Goal: Task Accomplishment & Management: Use online tool/utility

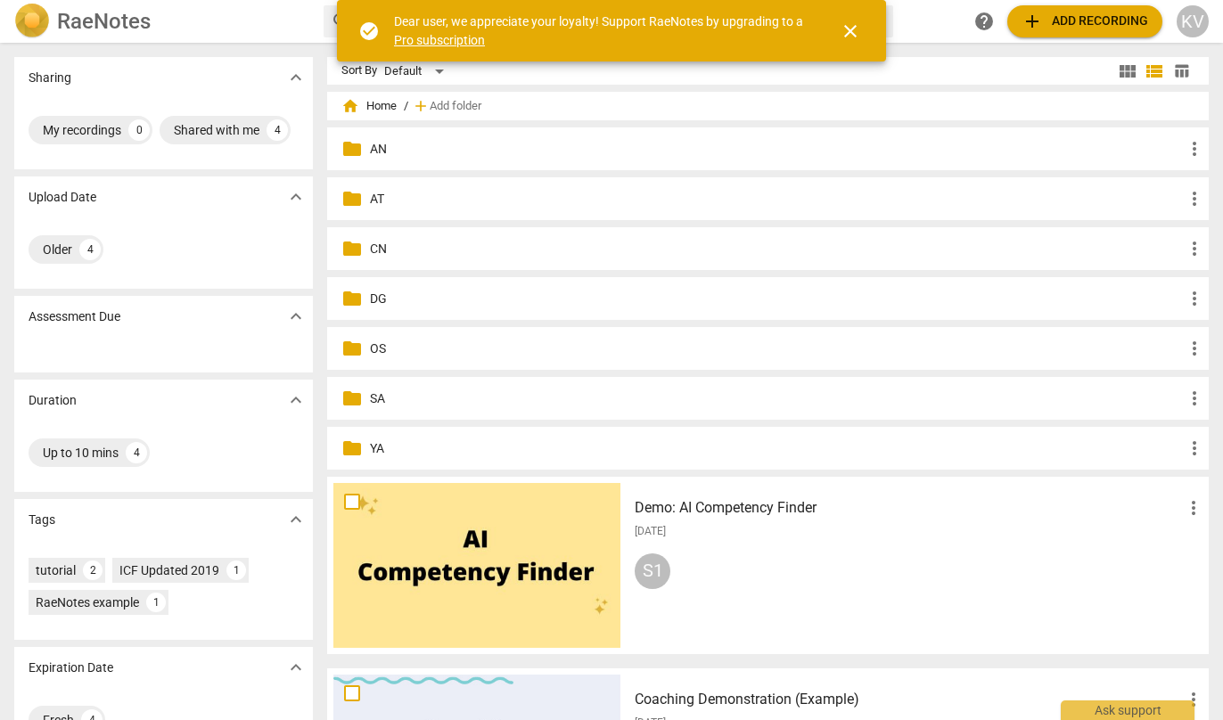
click at [370, 248] on p "CN" at bounding box center [777, 249] width 814 height 19
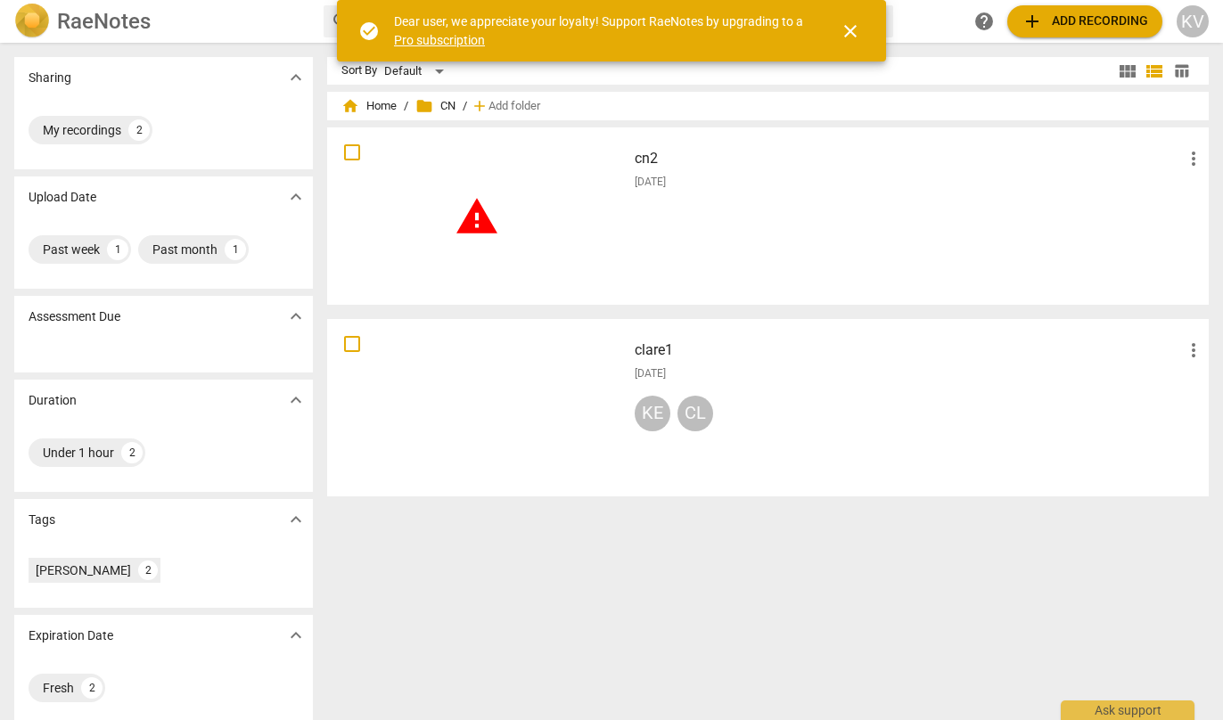
click at [483, 220] on span "warning" at bounding box center [477, 216] width 45 height 45
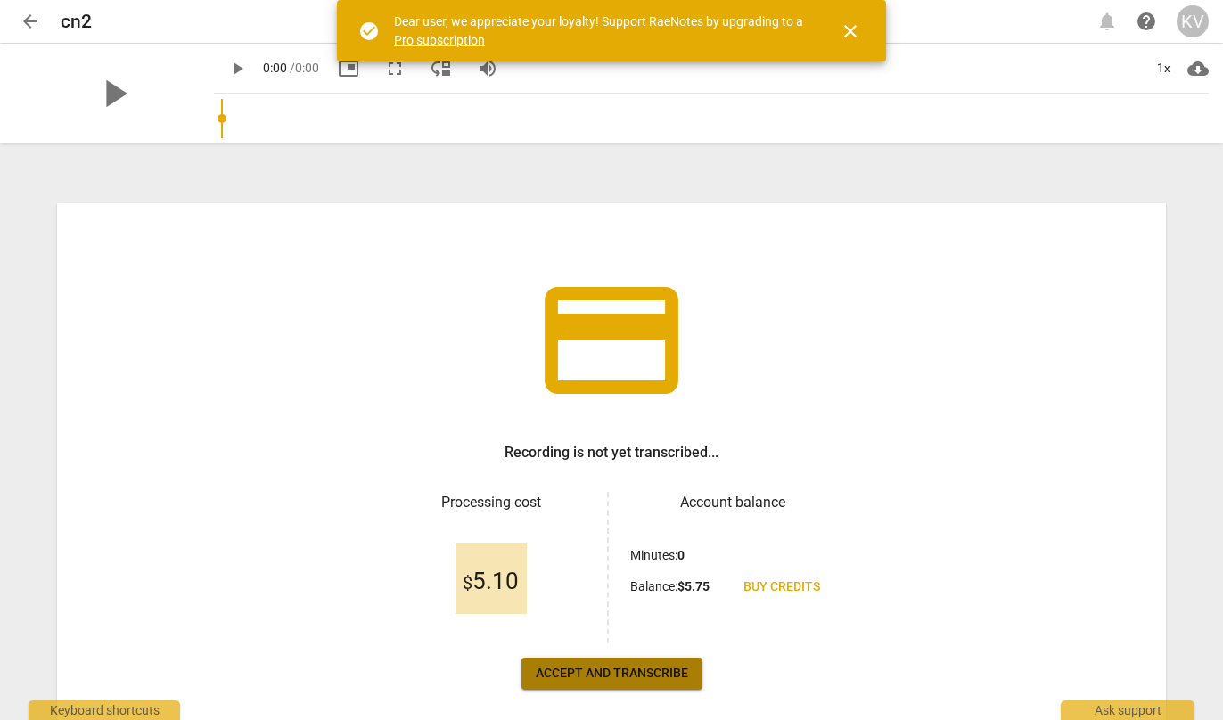
click at [647, 679] on span "Accept and transcribe" at bounding box center [612, 674] width 152 height 18
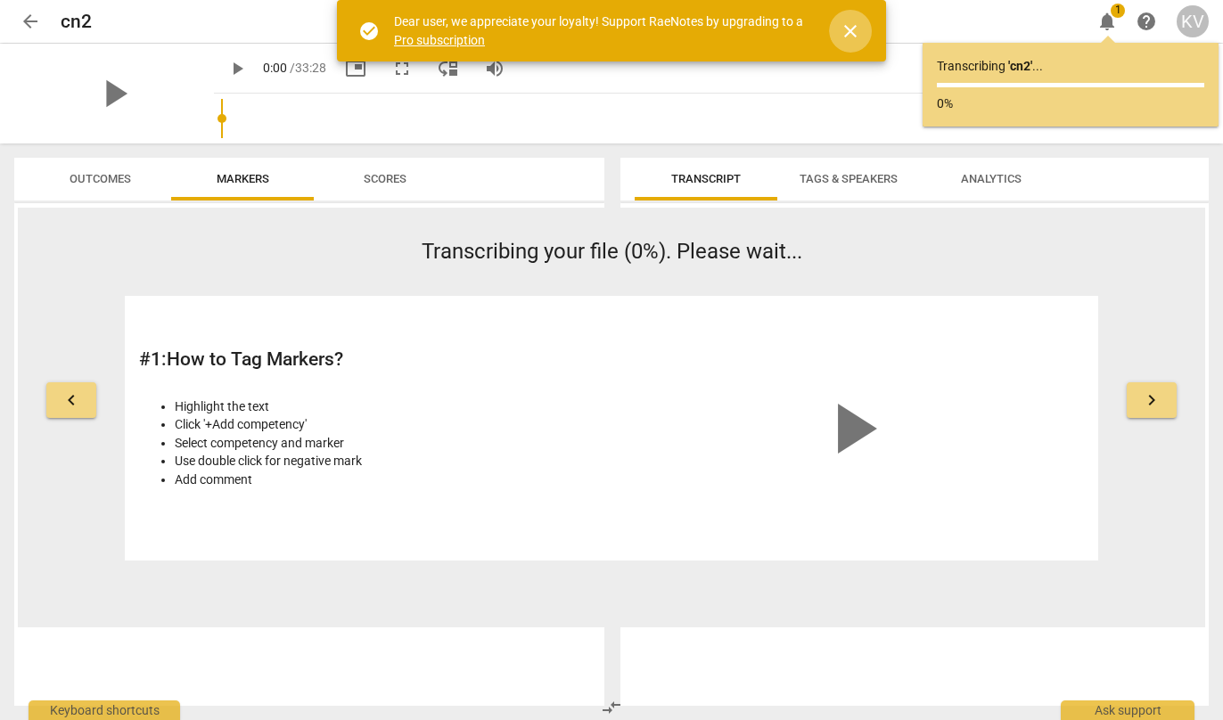
click at [855, 33] on span "close" at bounding box center [850, 30] width 21 height 21
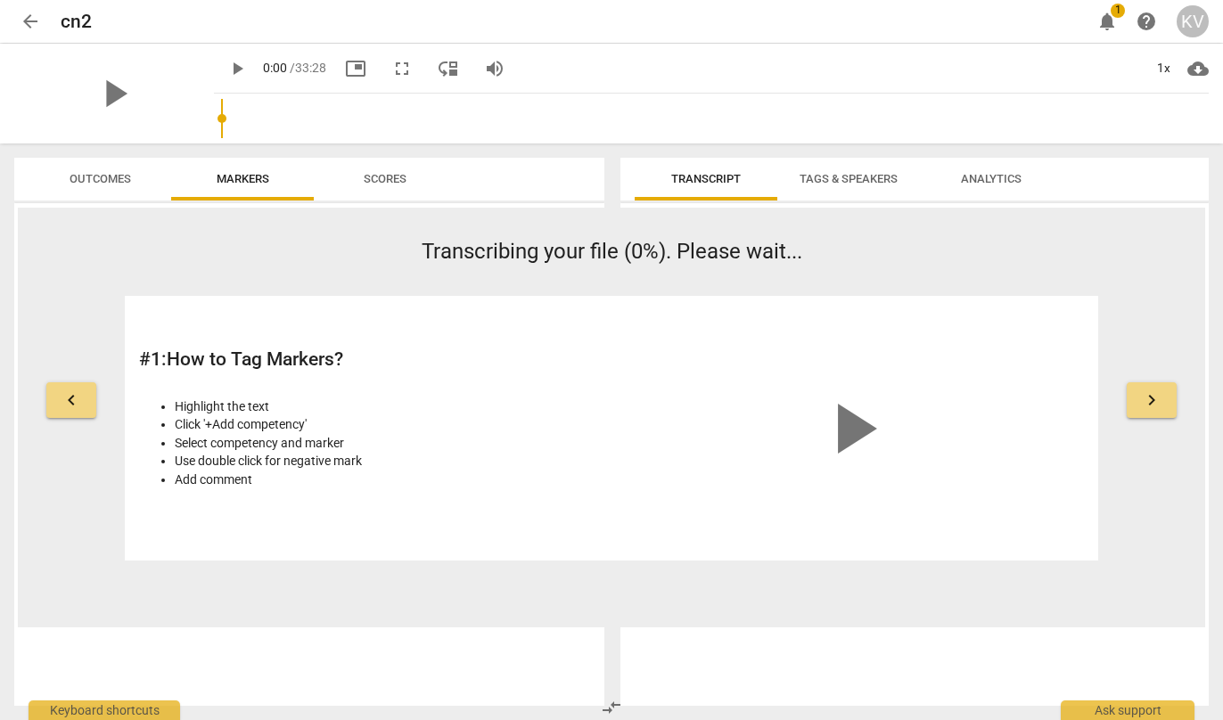
click at [27, 20] on span "arrow_back" at bounding box center [30, 21] width 21 height 21
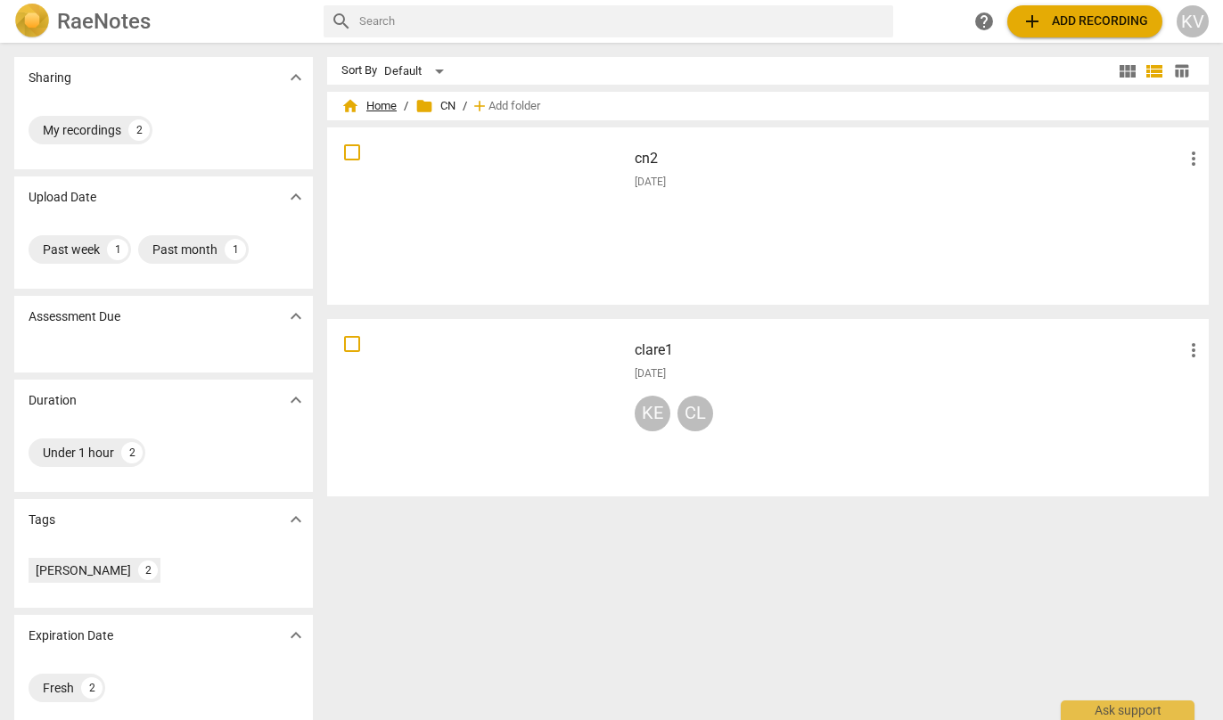
click at [392, 107] on span "home Home" at bounding box center [368, 106] width 55 height 18
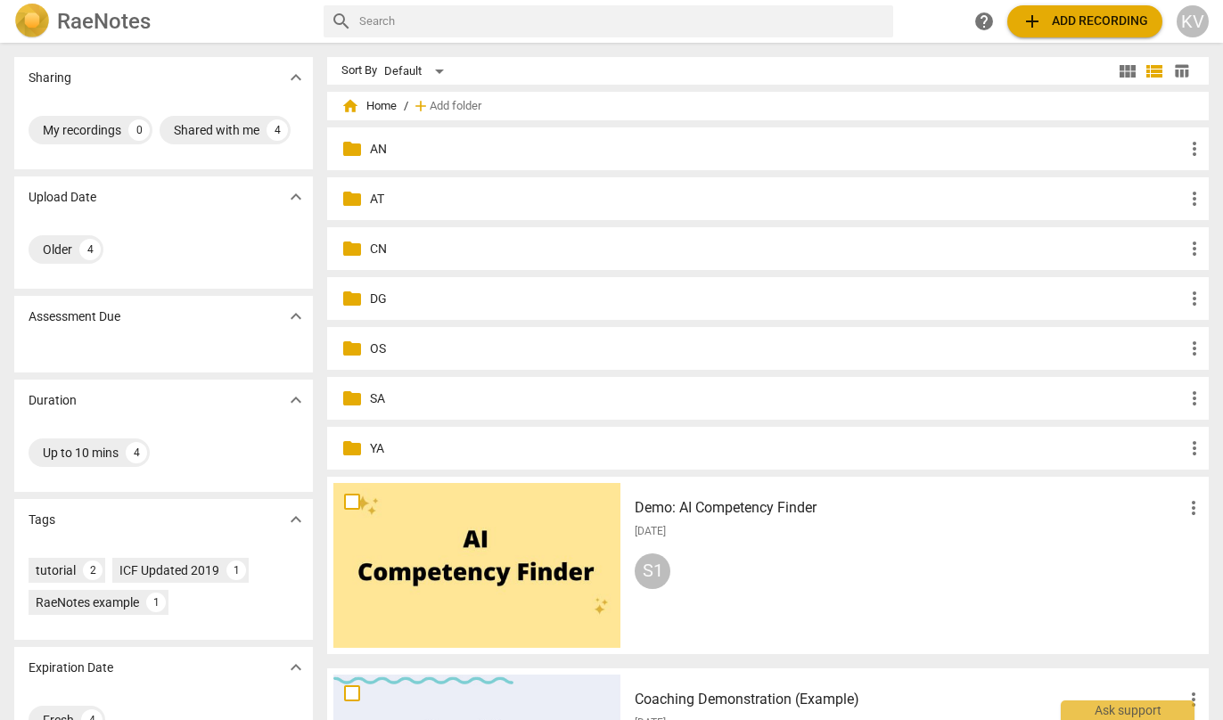
click at [378, 397] on p "SA" at bounding box center [777, 398] width 814 height 19
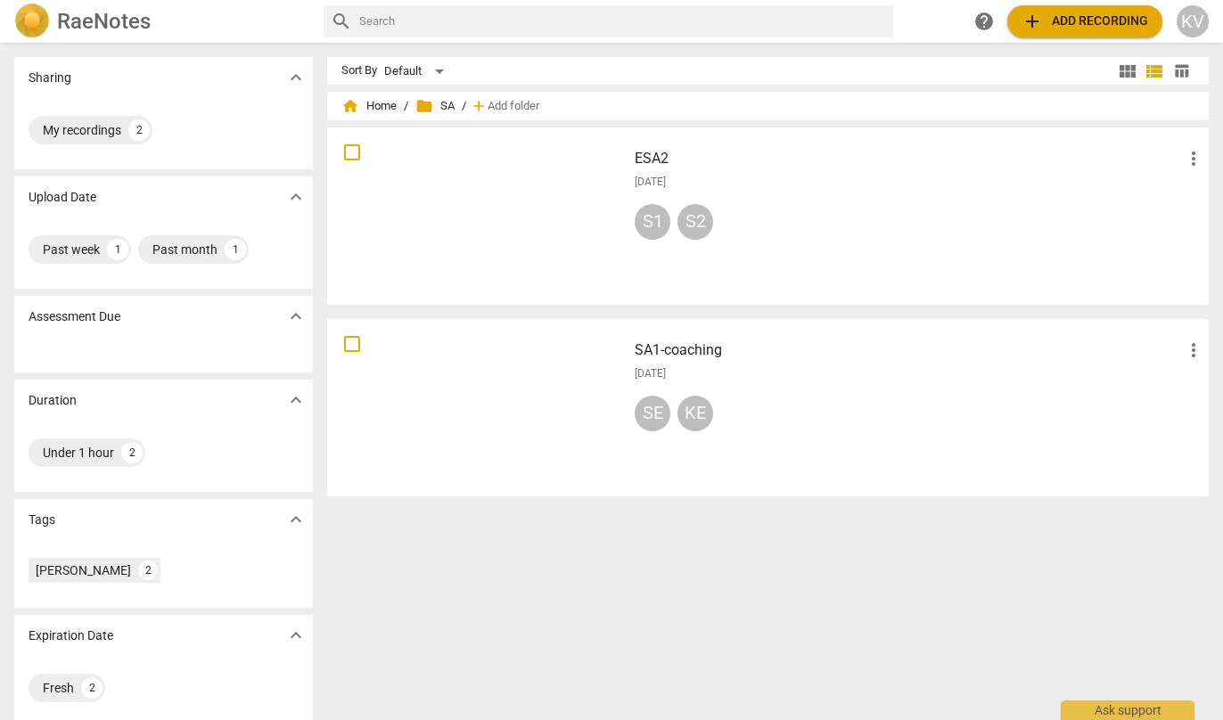
click at [1185, 160] on span "more_vert" at bounding box center [1193, 158] width 21 height 21
click at [663, 152] on div at bounding box center [611, 360] width 1223 height 720
click at [657, 159] on h3 "ESA2" at bounding box center [909, 158] width 548 height 21
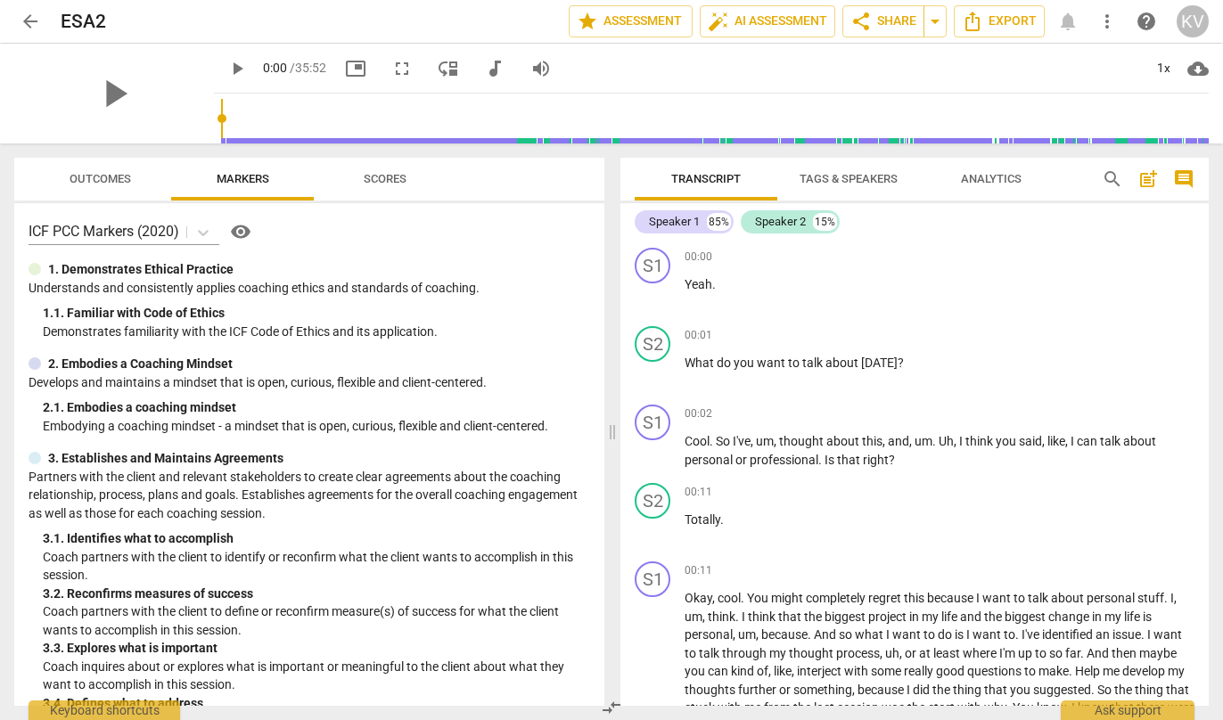
click at [856, 175] on span "Tags & Speakers" at bounding box center [848, 178] width 98 height 13
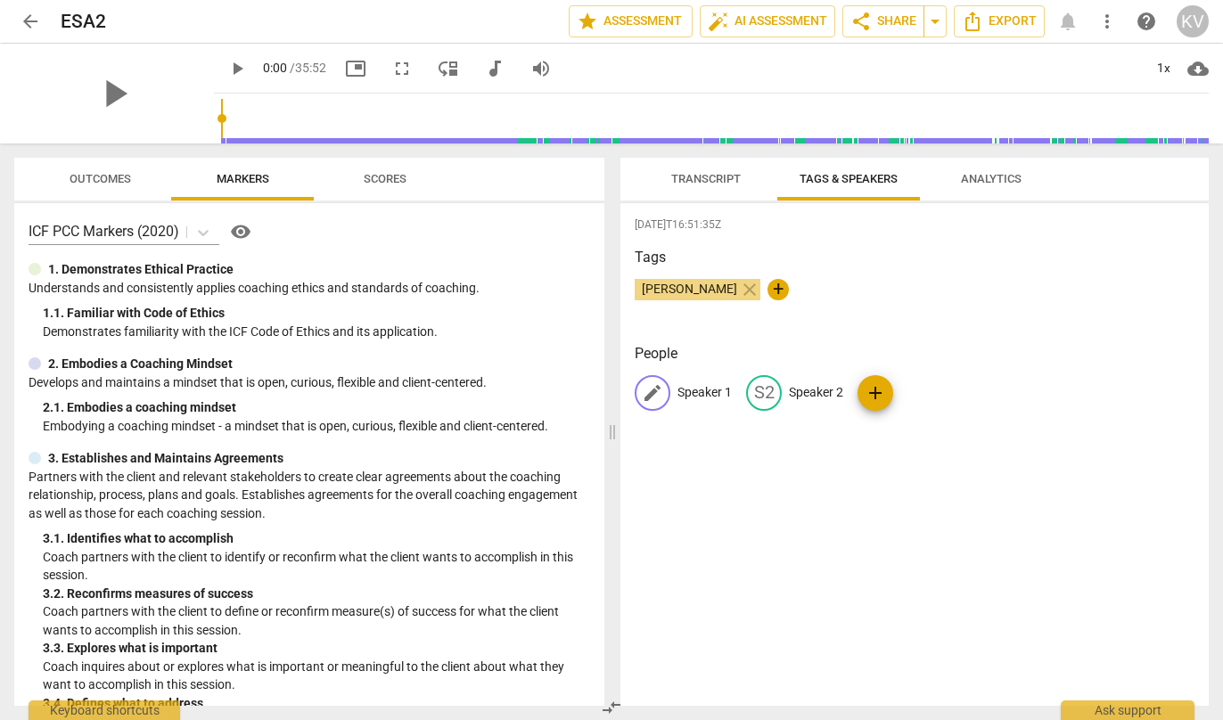
click at [702, 387] on p "Speaker 1" at bounding box center [704, 392] width 54 height 19
type input "Seema"
click at [931, 384] on div "edit Speaker 2" at bounding box center [910, 393] width 97 height 36
type input "Kent"
click at [893, 544] on div "[DATE]T16:51:35Z Tags [PERSON_NAME] close + People edit Seema delete edit Kent …" at bounding box center [914, 454] width 588 height 503
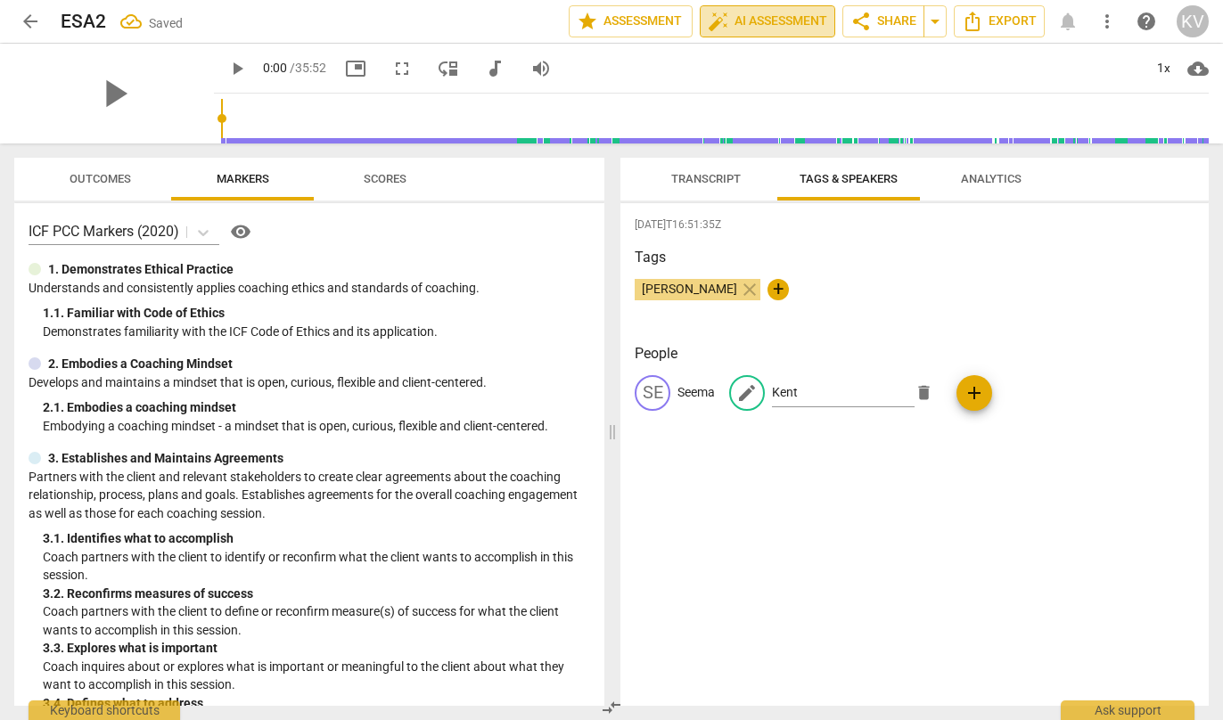
click at [785, 31] on span "auto_fix_high AI Assessment" at bounding box center [767, 21] width 119 height 21
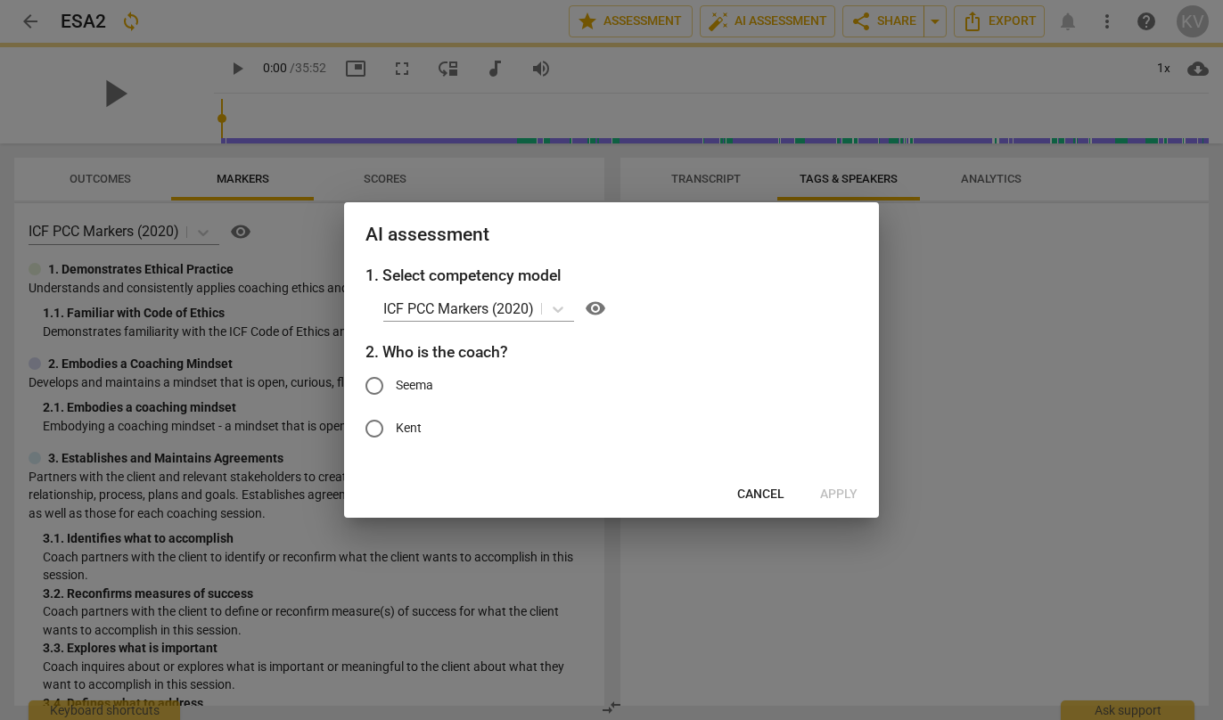
click at [375, 427] on input "Kent" at bounding box center [374, 428] width 43 height 43
radio input "true"
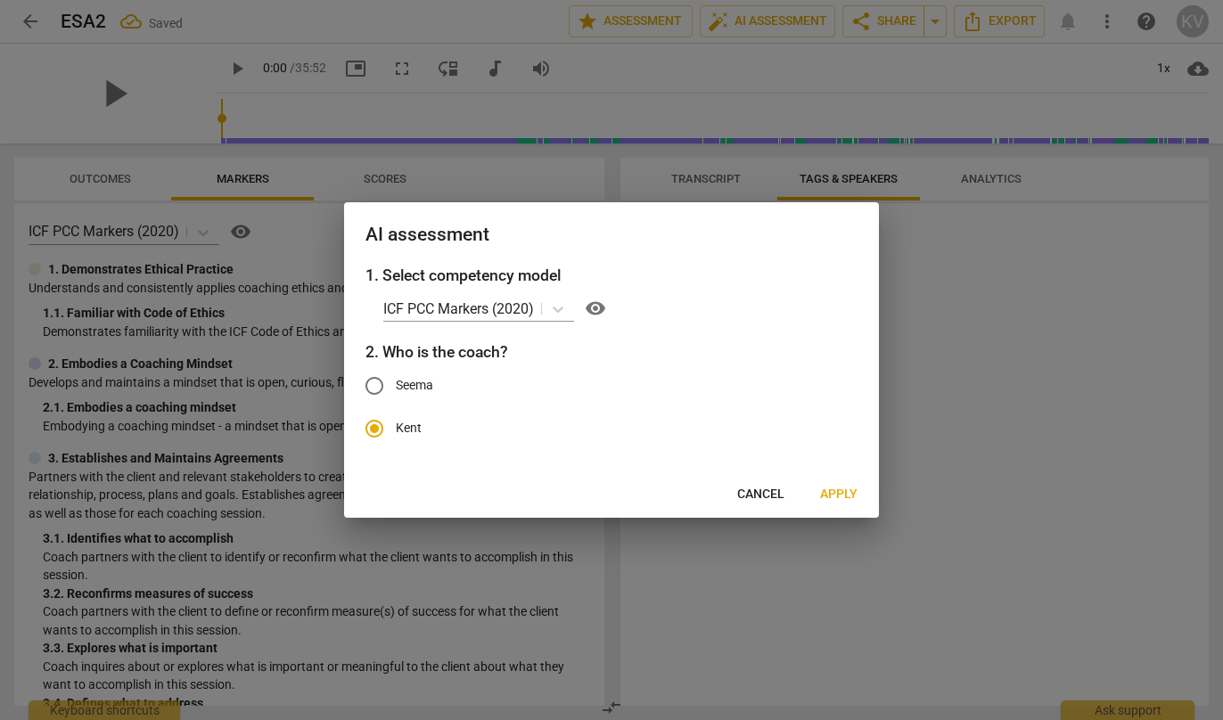
click at [847, 483] on button "Apply" at bounding box center [839, 495] width 66 height 32
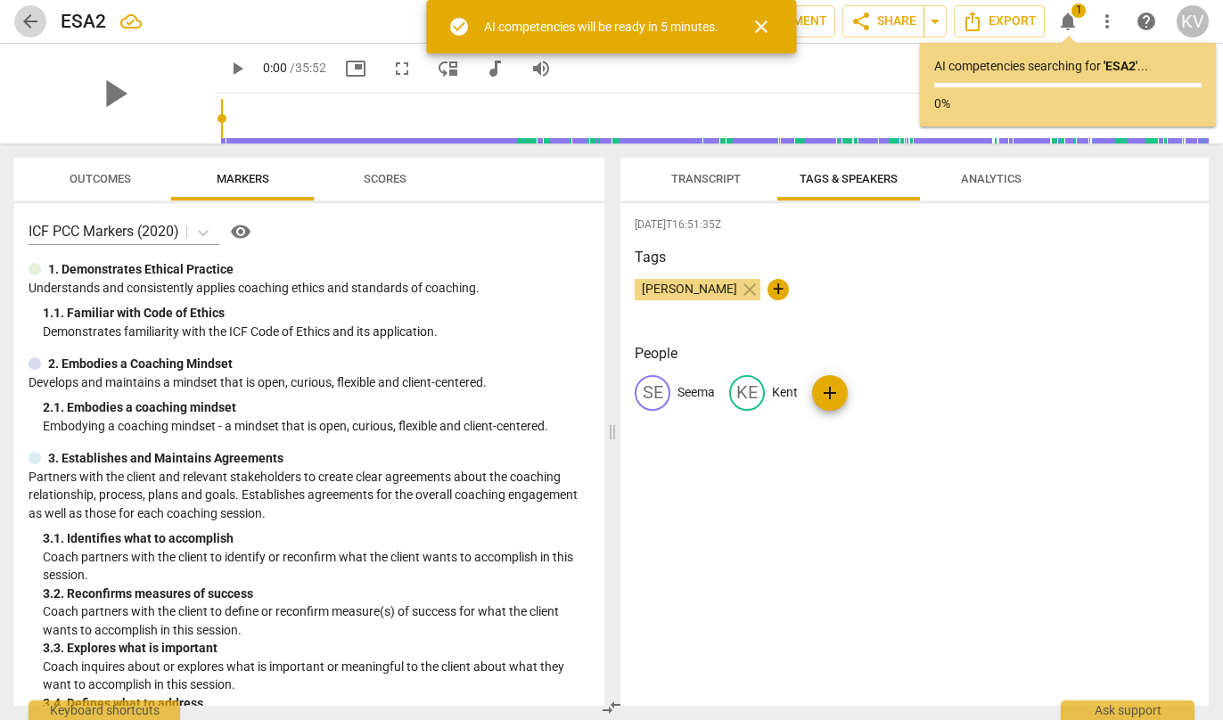
click at [30, 21] on span "arrow_back" at bounding box center [30, 21] width 21 height 21
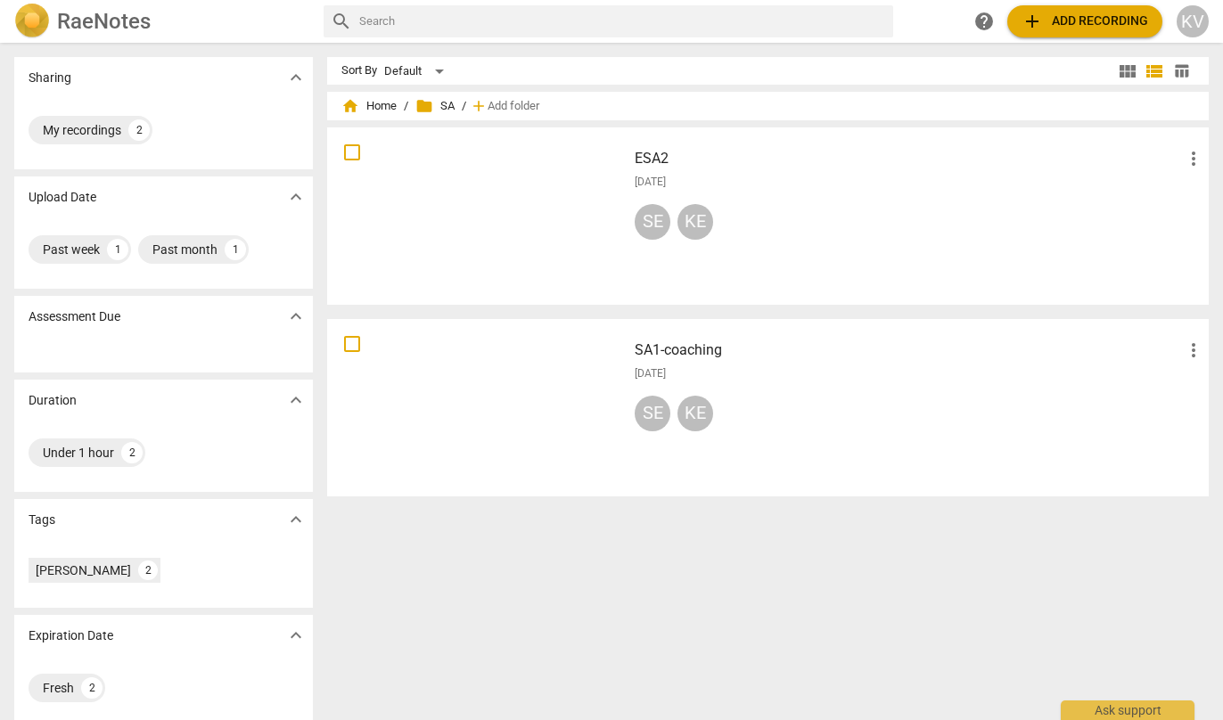
click at [30, 21] on img at bounding box center [32, 22] width 36 height 36
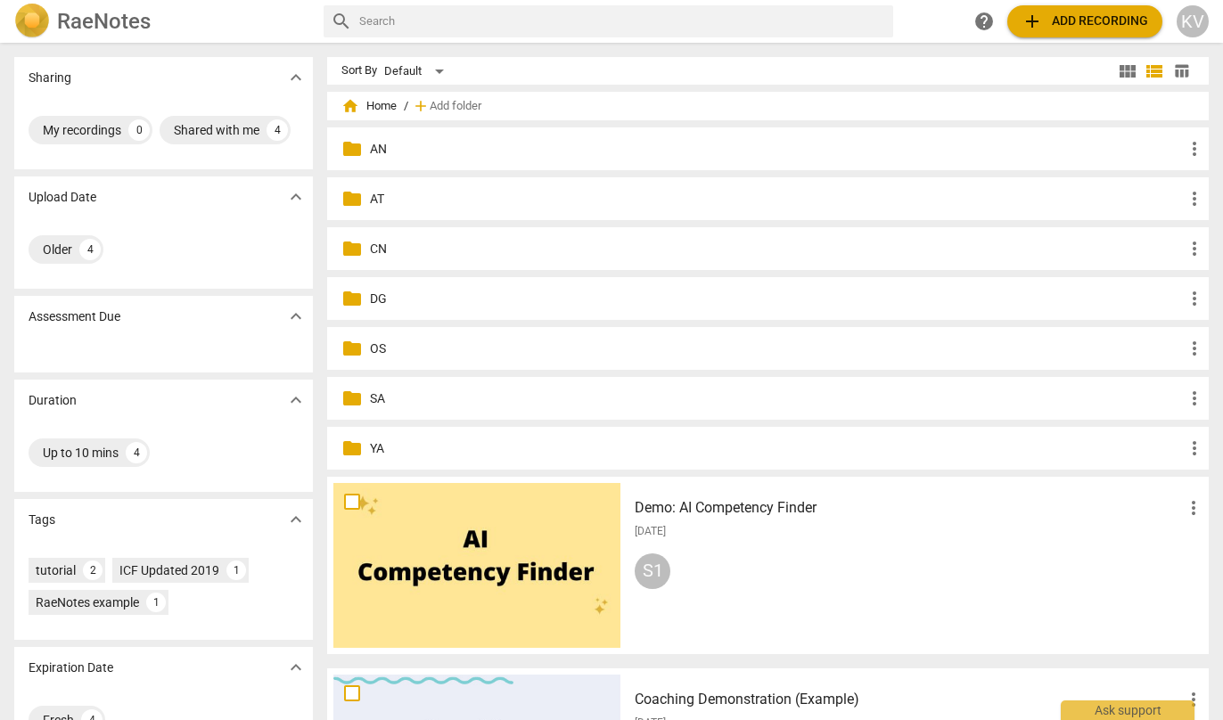
click at [353, 250] on span "folder" at bounding box center [351, 248] width 21 height 21
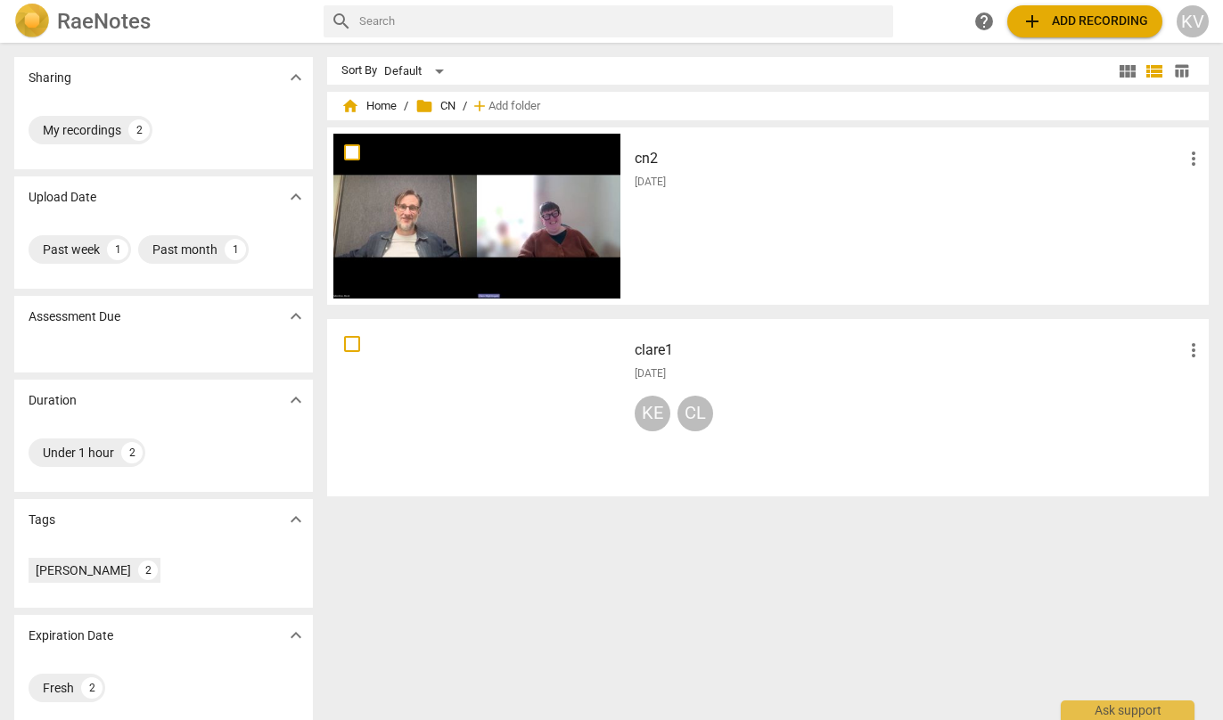
click at [648, 158] on h3 "cn2" at bounding box center [909, 158] width 548 height 21
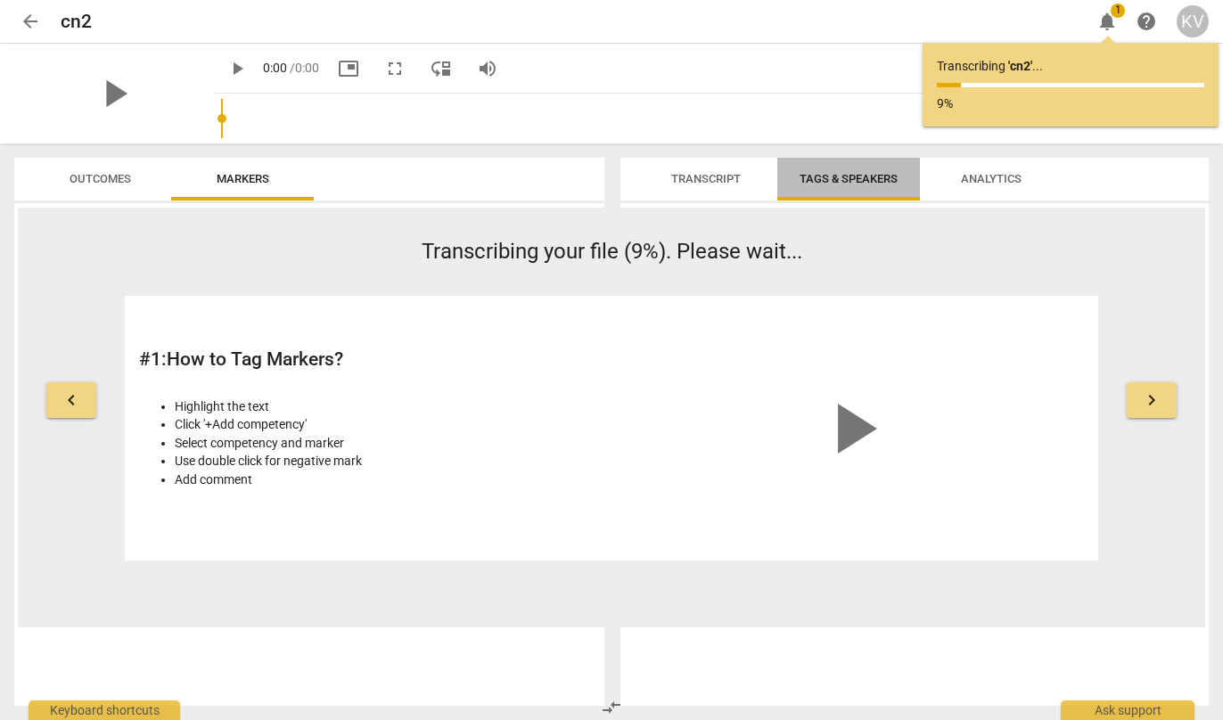
click at [849, 174] on span "Tags & Speakers" at bounding box center [848, 178] width 98 height 13
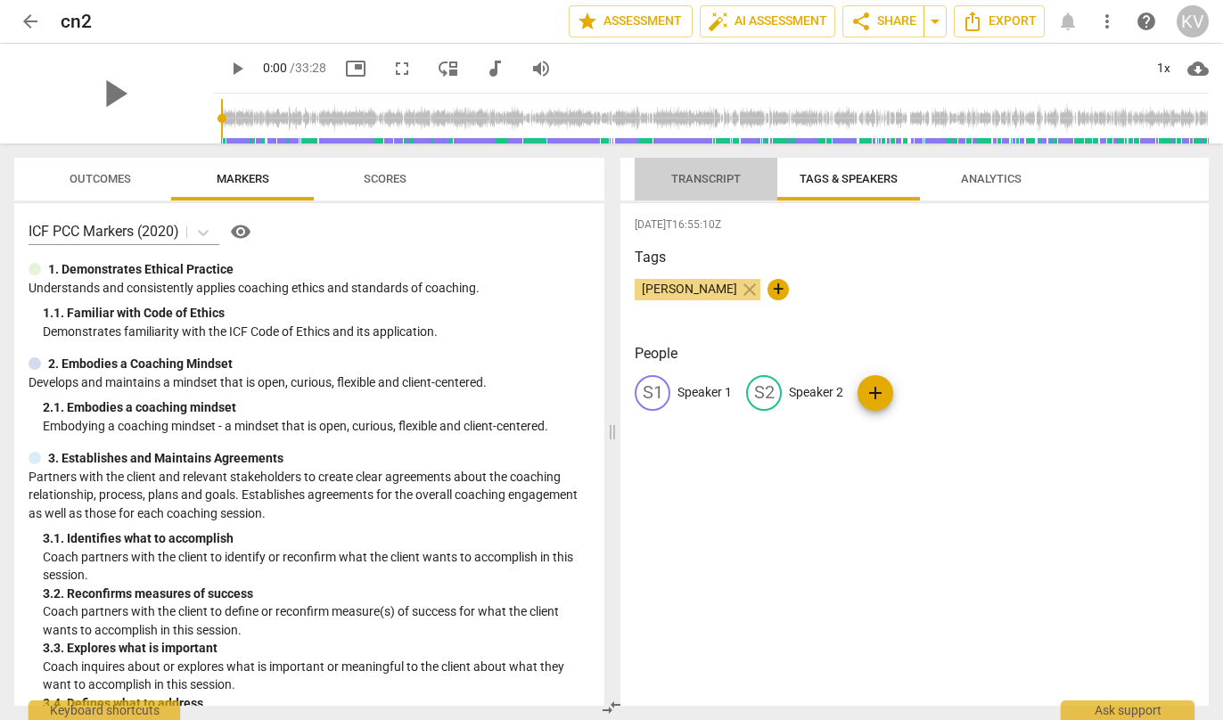
click at [708, 191] on button "Transcript" at bounding box center [706, 179] width 143 height 43
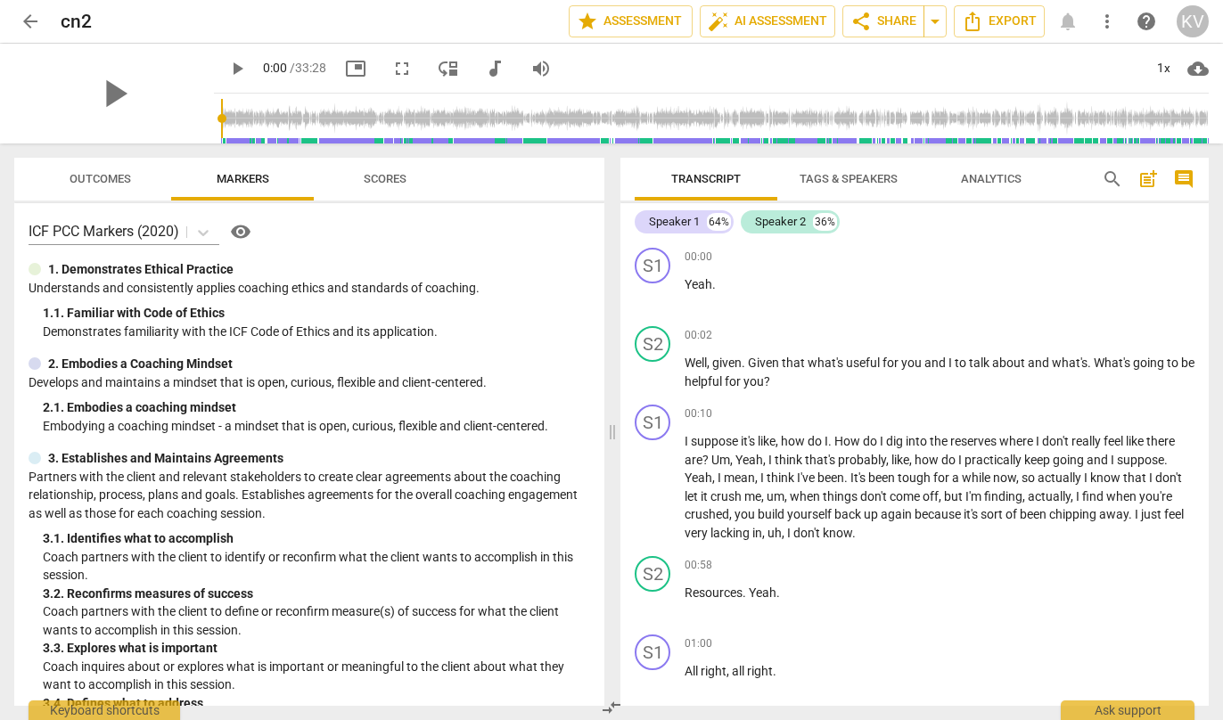
click at [835, 170] on span "Tags & Speakers" at bounding box center [848, 180] width 141 height 24
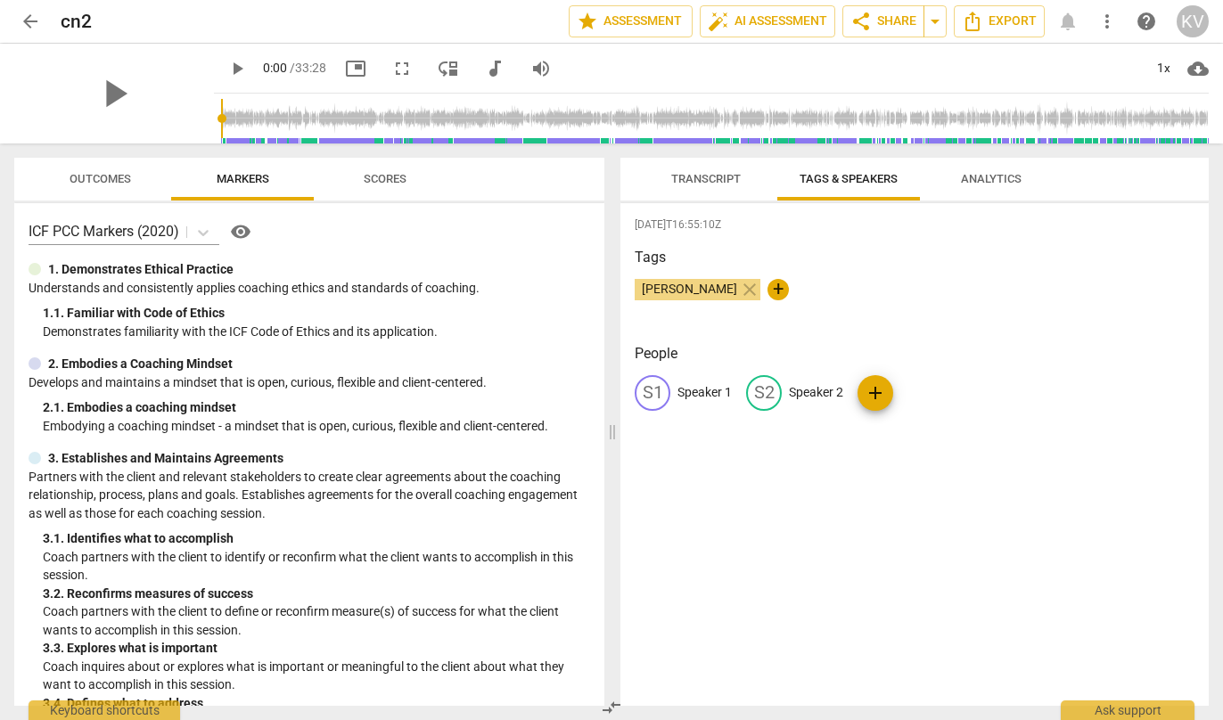
click at [697, 395] on p "Speaker 1" at bounding box center [704, 392] width 54 height 19
type input "Clare"
click at [930, 403] on div "edit Speaker 2" at bounding box center [910, 393] width 97 height 36
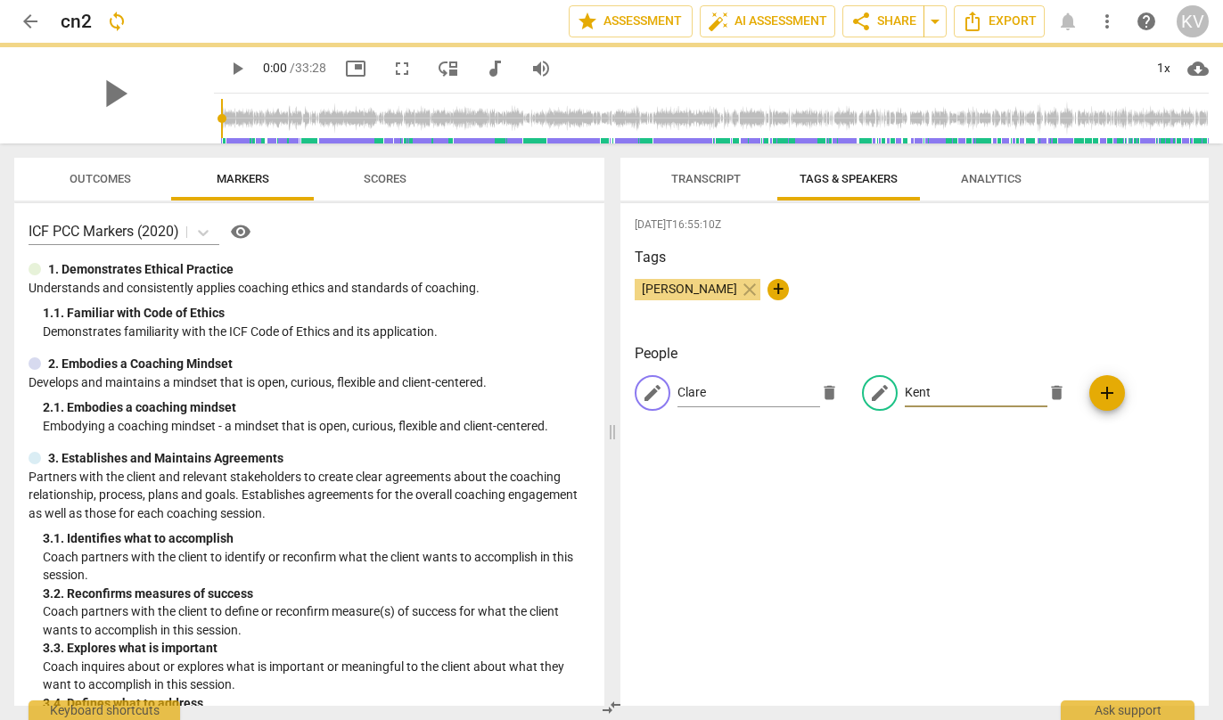
type input "Kent"
click at [925, 497] on div "[DATE]T16:55:10Z Tags [PERSON_NAME] close + People edit Clare delete edit Kent …" at bounding box center [914, 454] width 588 height 503
click at [774, 23] on span "auto_fix_high AI Assessment" at bounding box center [767, 21] width 119 height 21
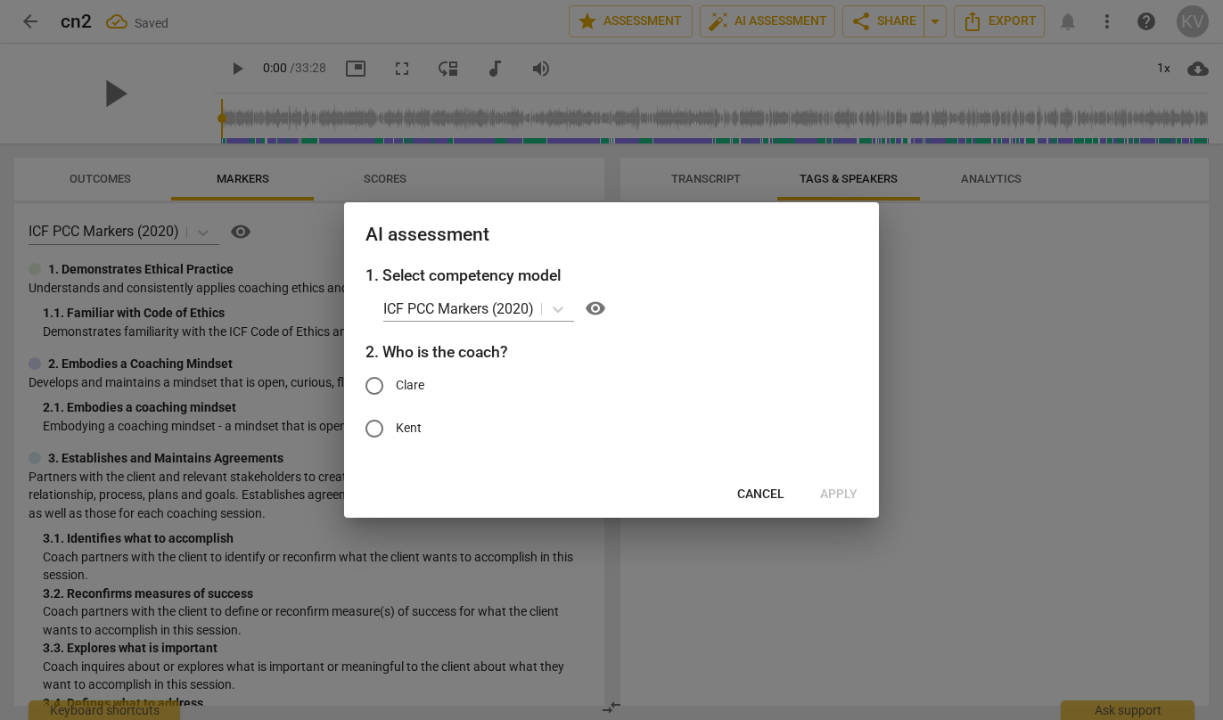
click at [377, 430] on input "Kent" at bounding box center [374, 428] width 43 height 43
radio input "true"
click at [828, 490] on span "Apply" at bounding box center [838, 495] width 37 height 18
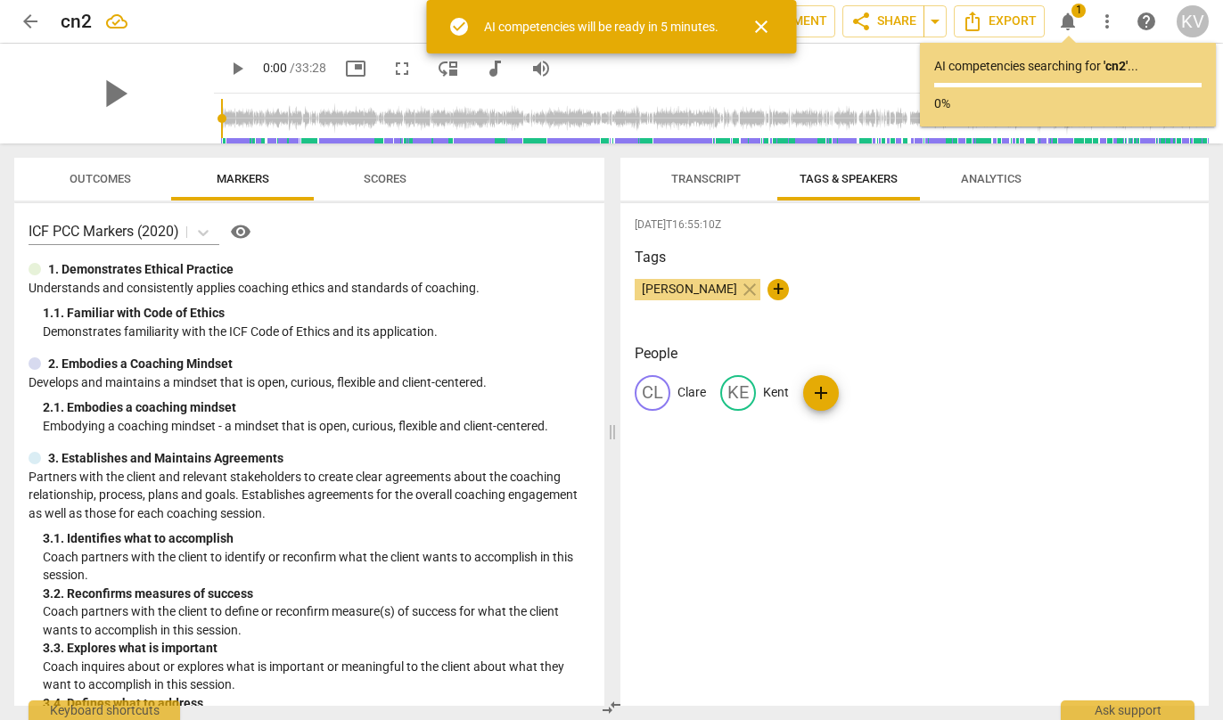
click at [20, 23] on span "arrow_back" at bounding box center [30, 21] width 21 height 21
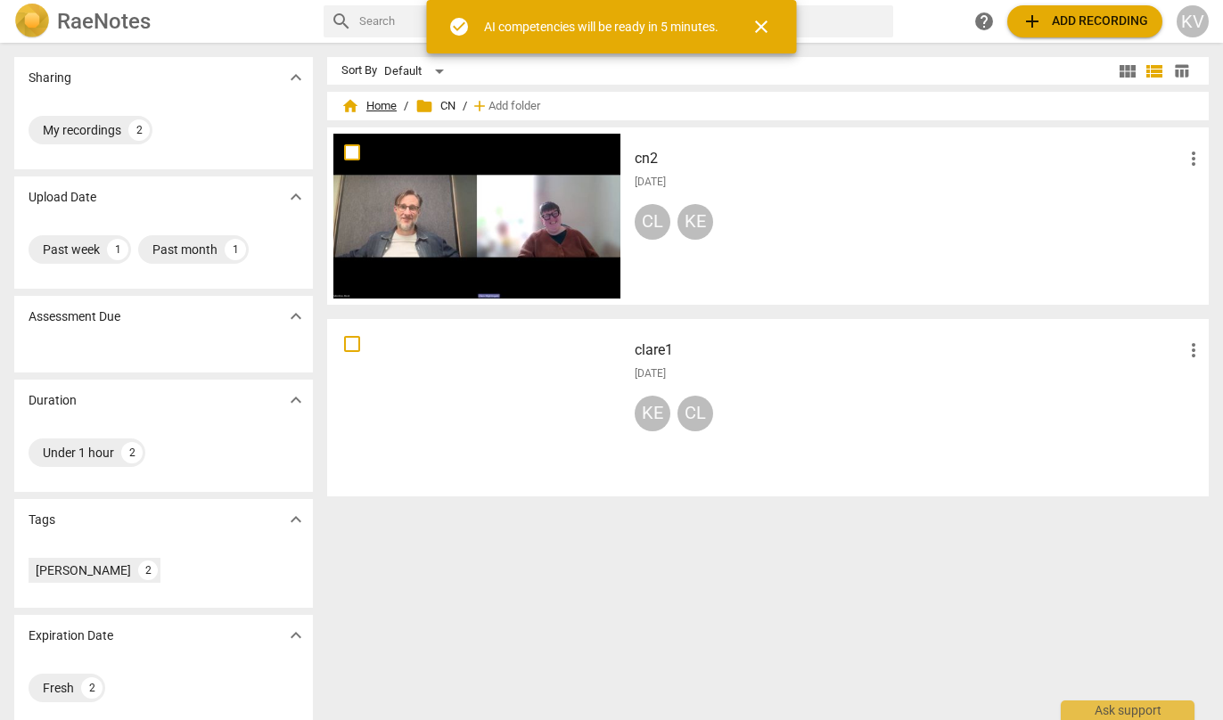
click at [380, 109] on span "home Home" at bounding box center [368, 106] width 55 height 18
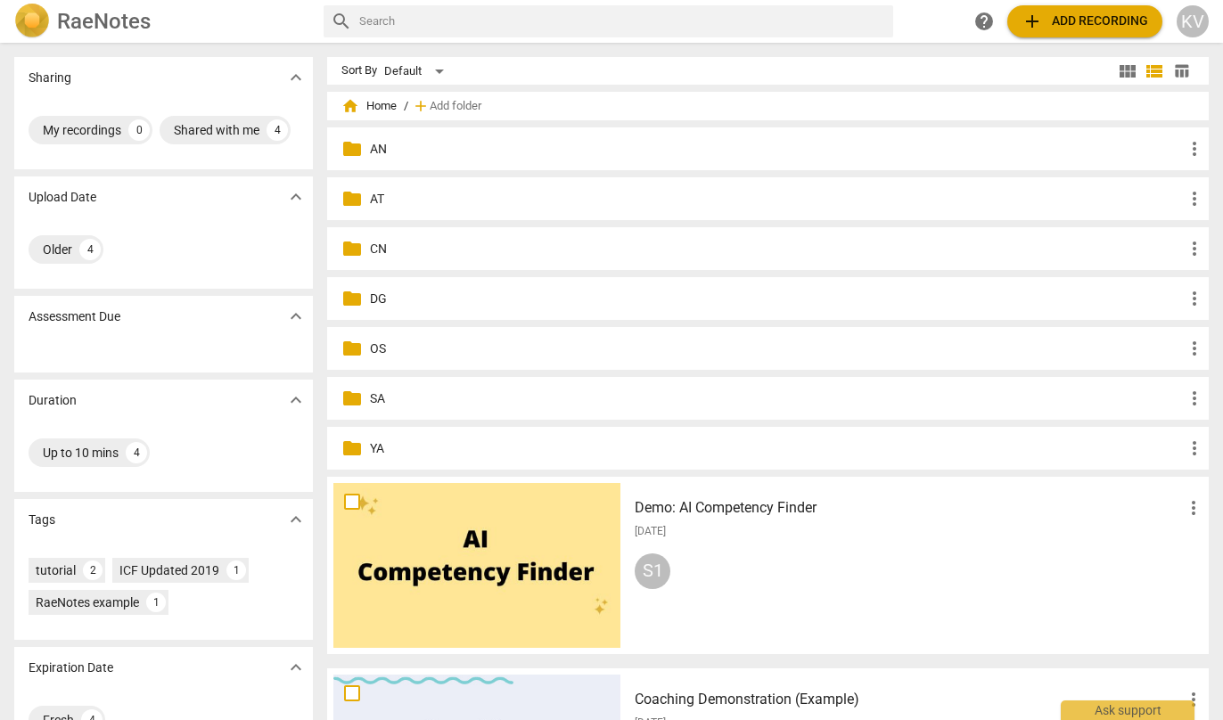
click at [373, 397] on p "SA" at bounding box center [777, 398] width 814 height 19
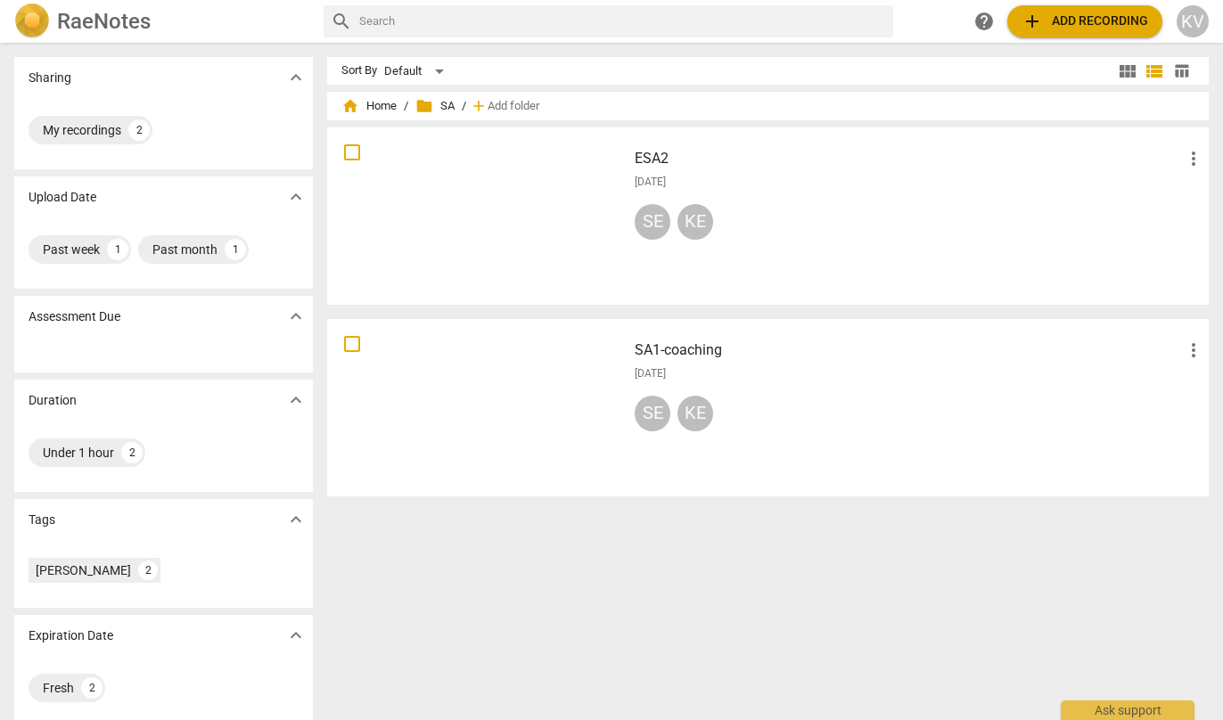
click at [659, 159] on h3 "ESA2" at bounding box center [909, 158] width 548 height 21
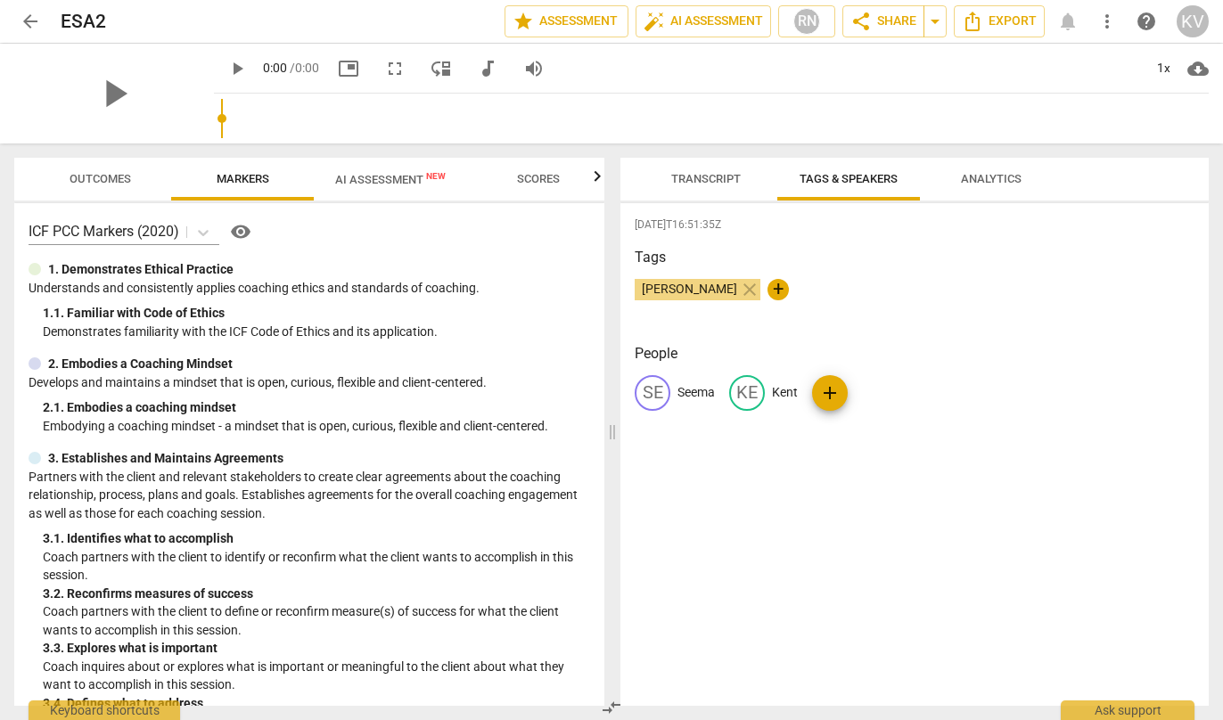
click at [410, 180] on span "AI Assessment New" at bounding box center [390, 179] width 111 height 13
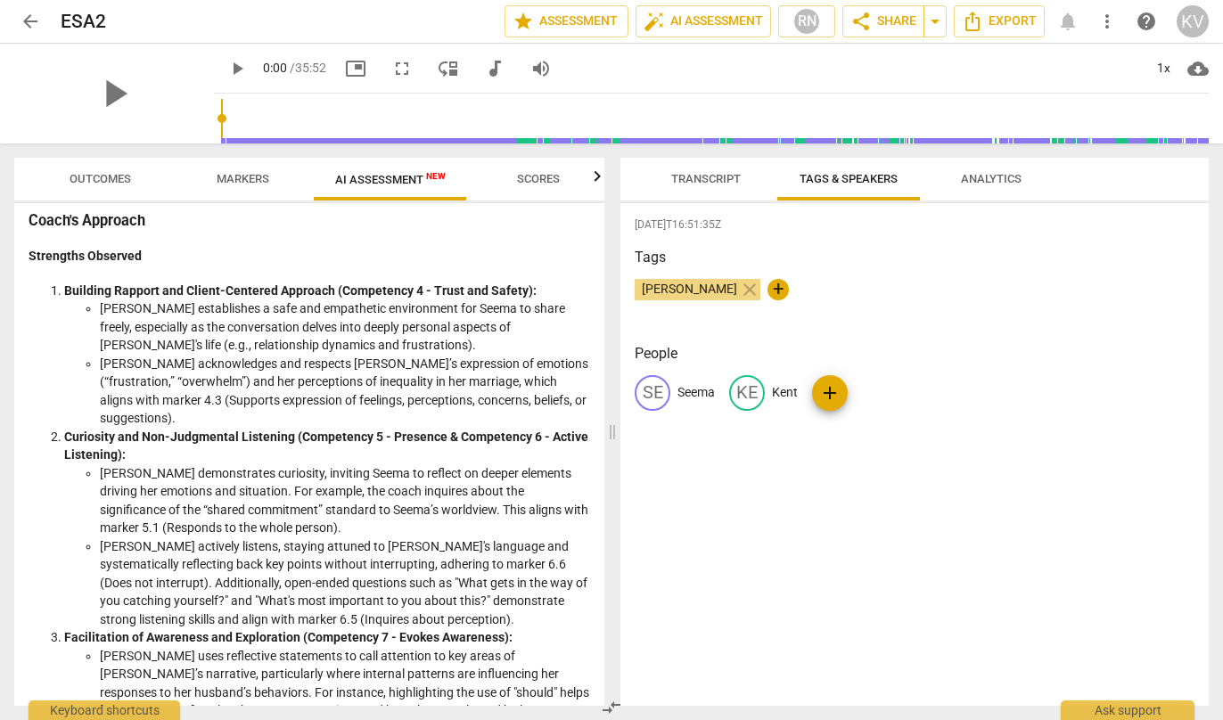
scroll to position [112, 0]
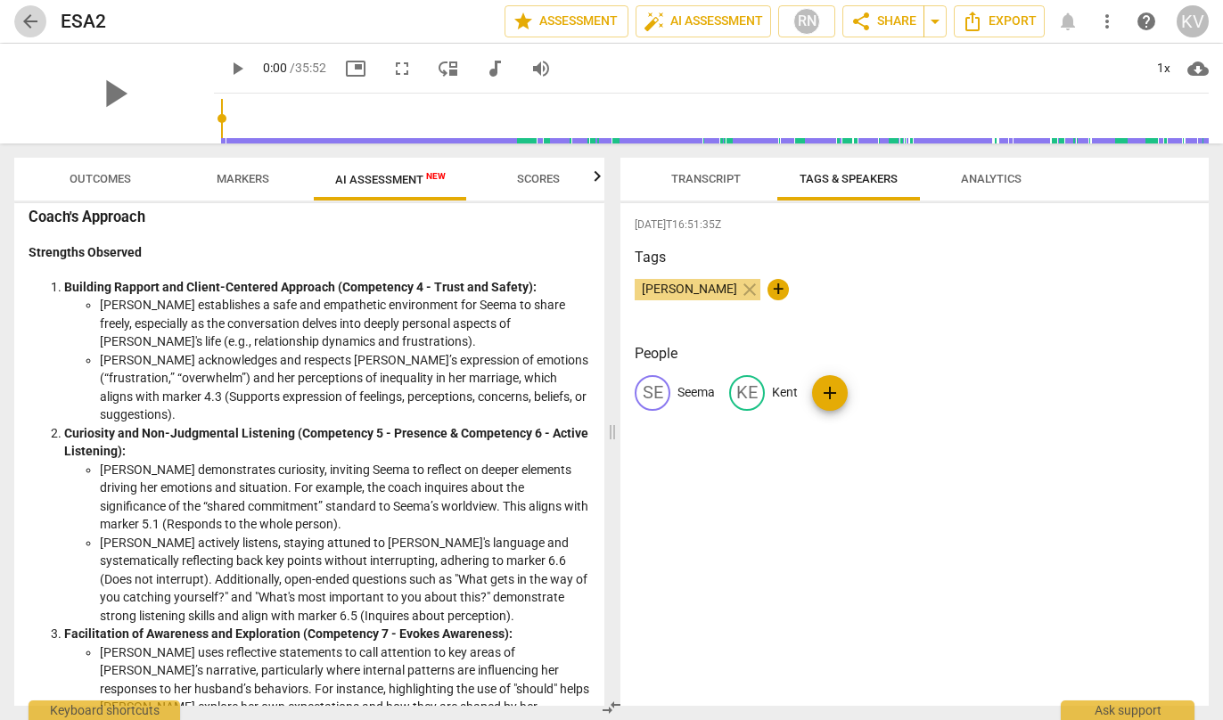
click at [32, 23] on span "arrow_back" at bounding box center [30, 21] width 21 height 21
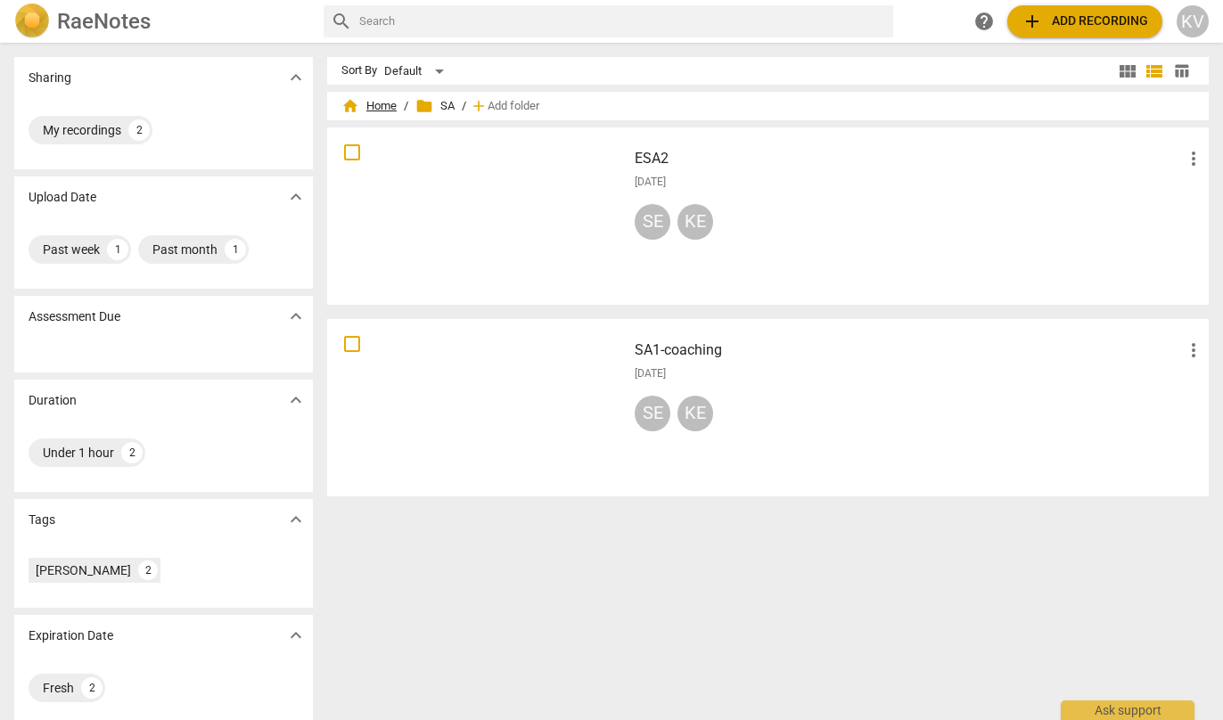
click at [371, 105] on span "home Home" at bounding box center [368, 106] width 55 height 18
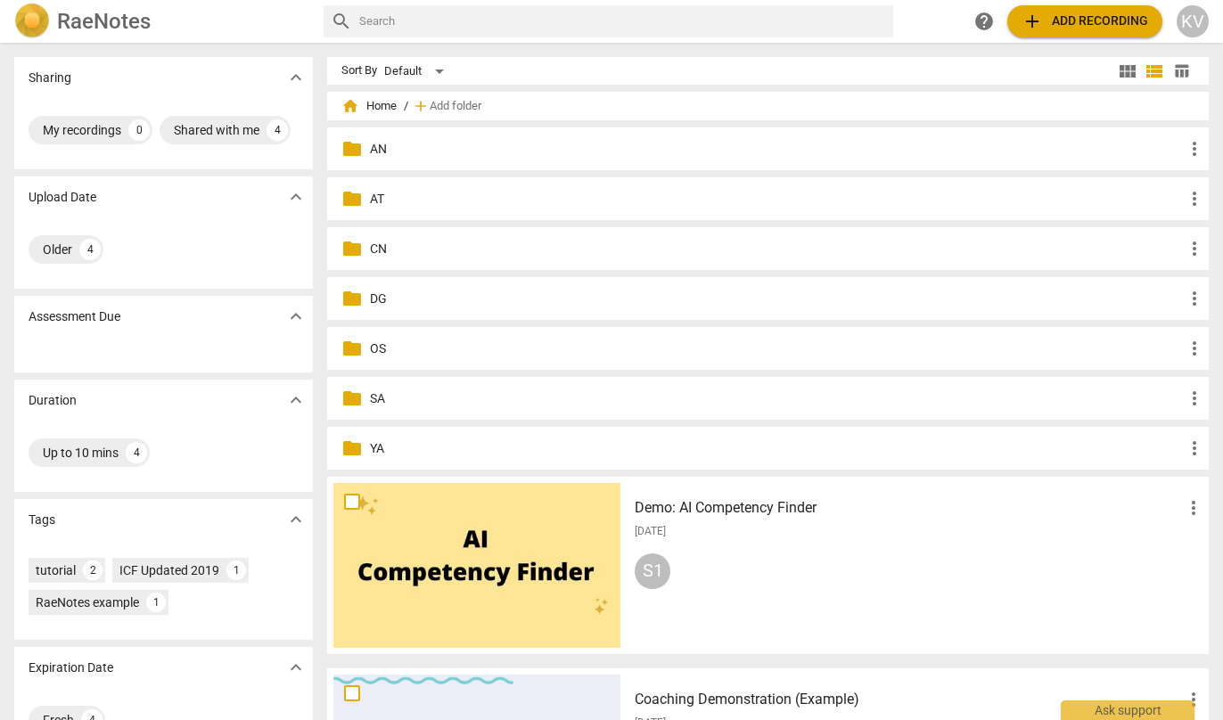
click at [372, 253] on p "CN" at bounding box center [777, 249] width 814 height 19
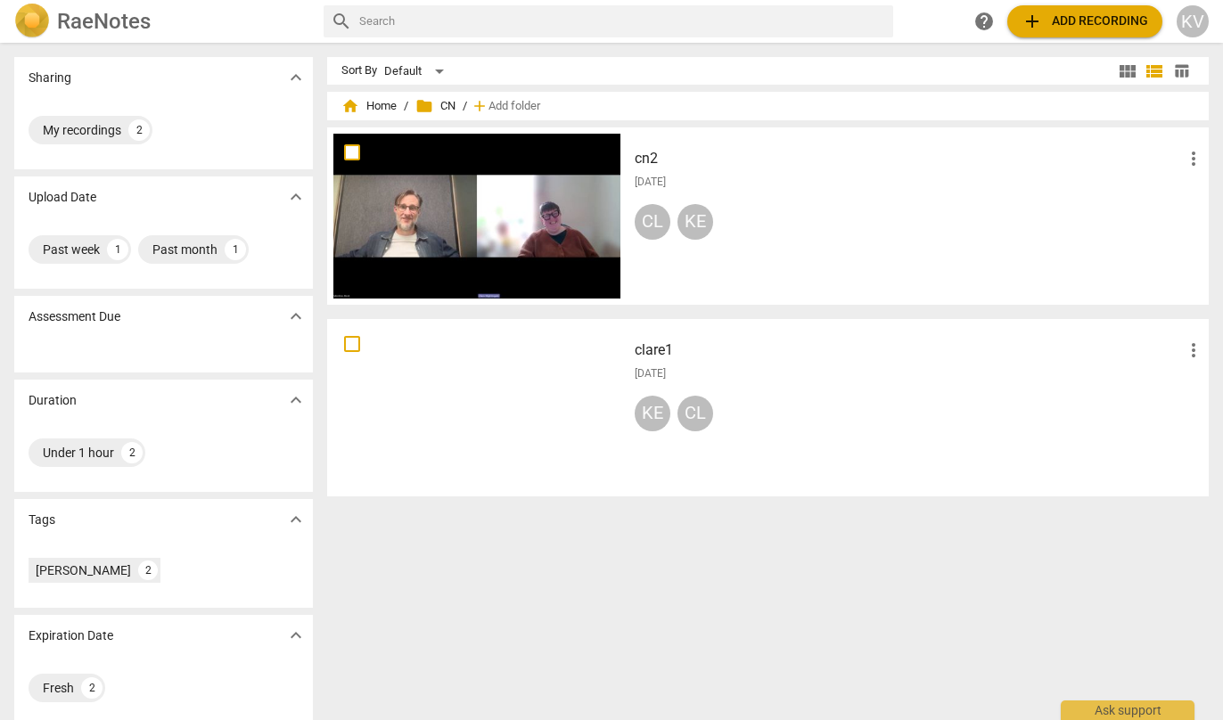
click at [537, 208] on div at bounding box center [476, 216] width 287 height 165
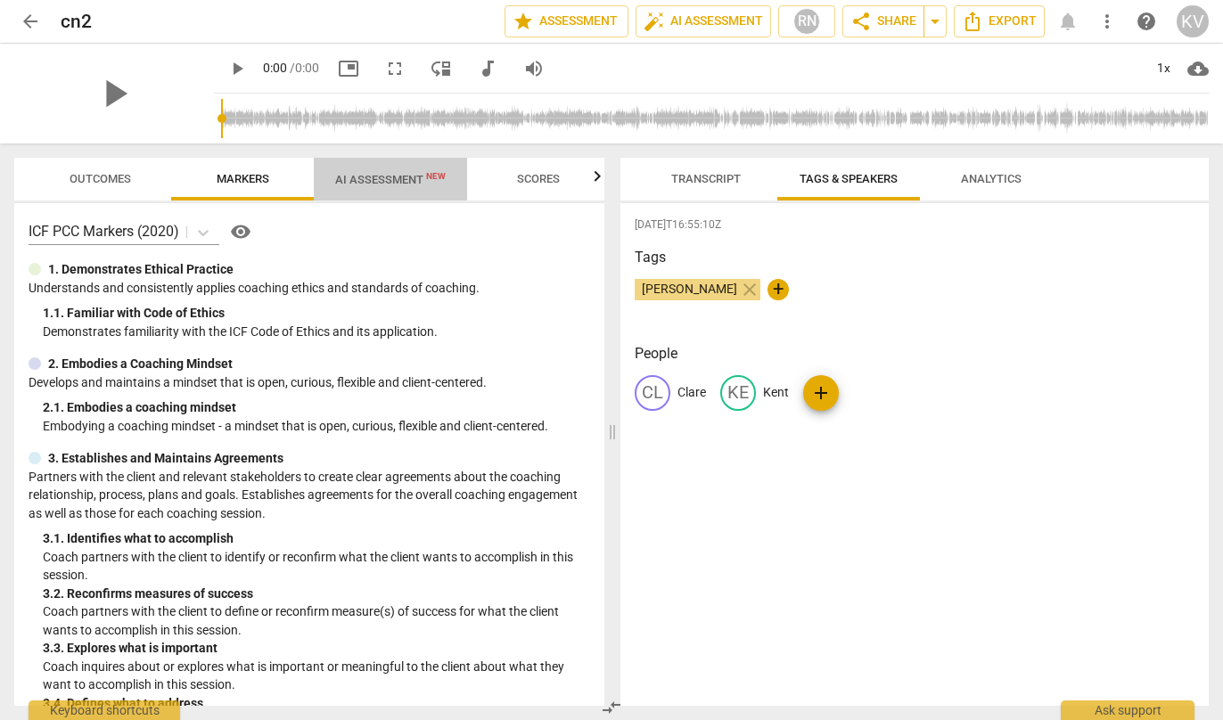
click at [355, 175] on span "AI Assessment New" at bounding box center [390, 179] width 111 height 13
